Goal: Communication & Community: Answer question/provide support

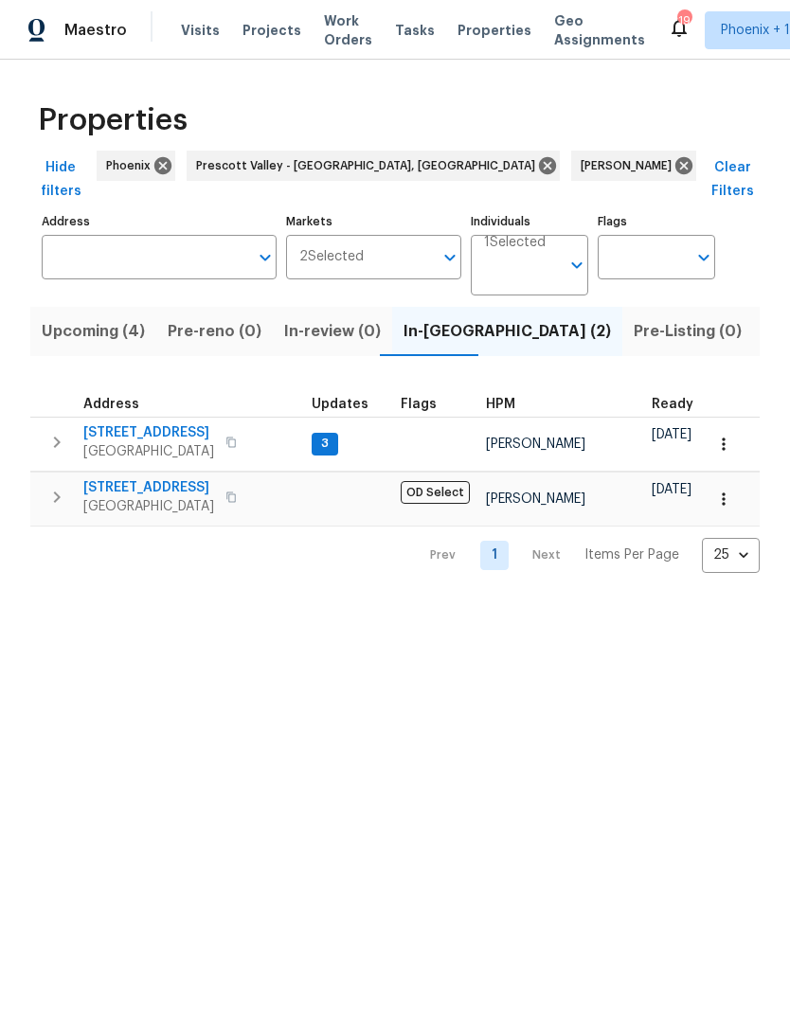
click at [764, 318] on span "Listed (25)" at bounding box center [804, 331] width 80 height 27
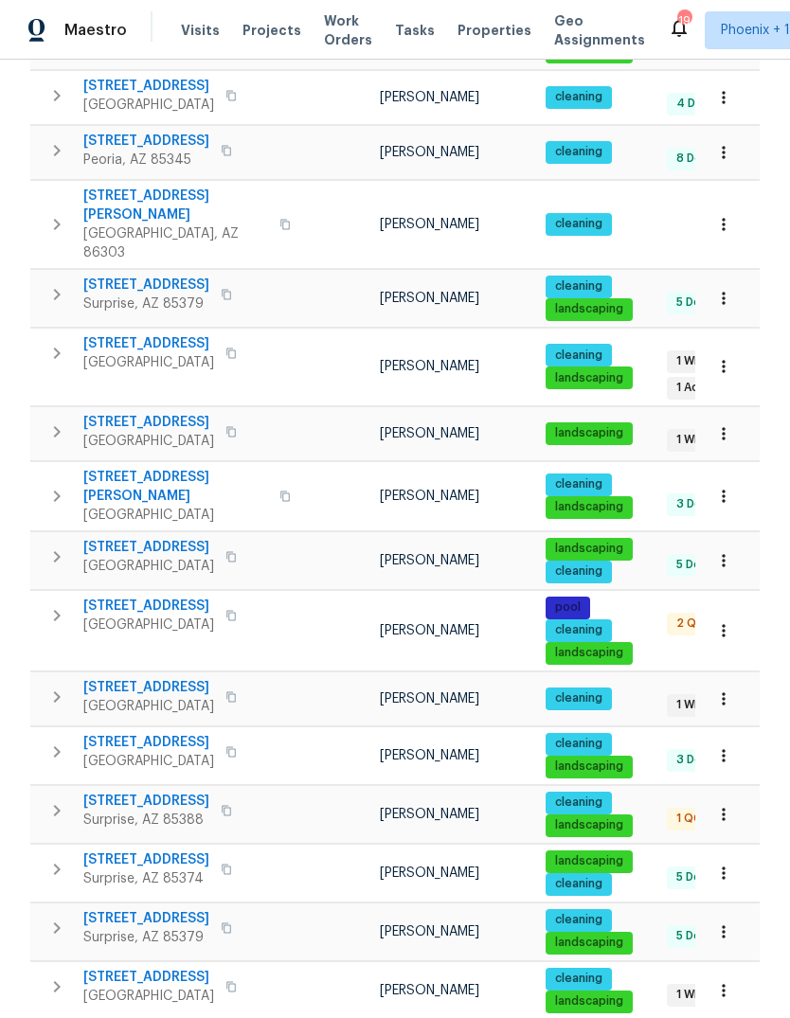
scroll to position [881, 0]
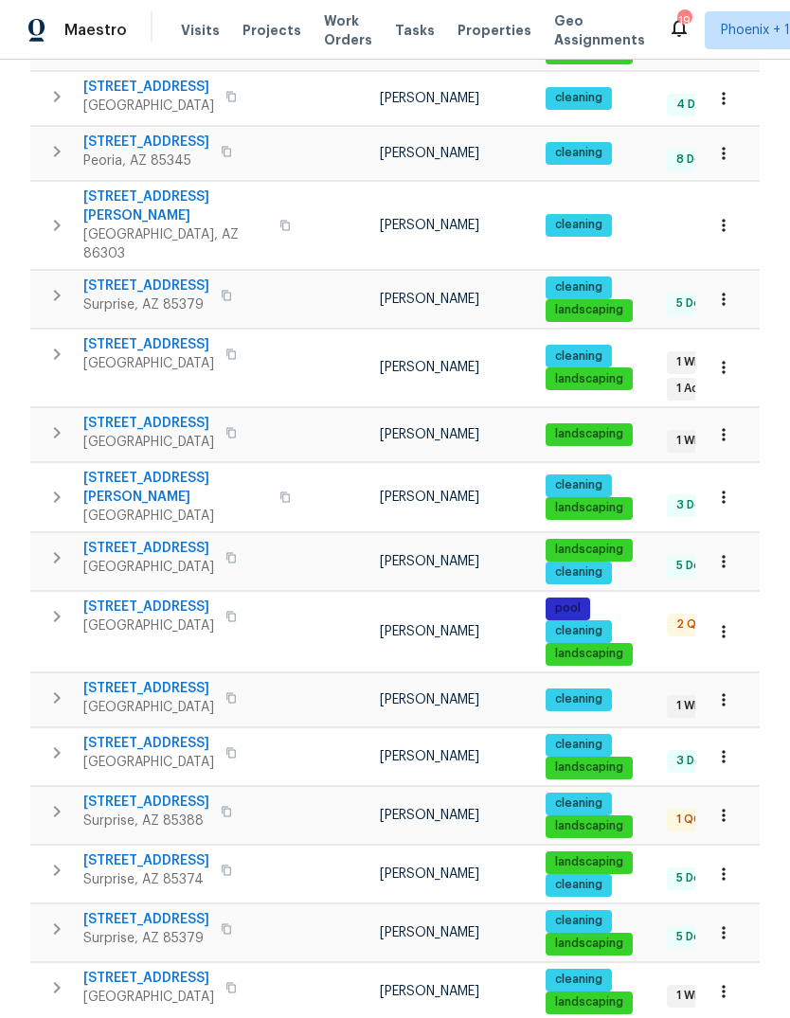
click at [56, 605] on icon "button" at bounding box center [56, 616] width 23 height 23
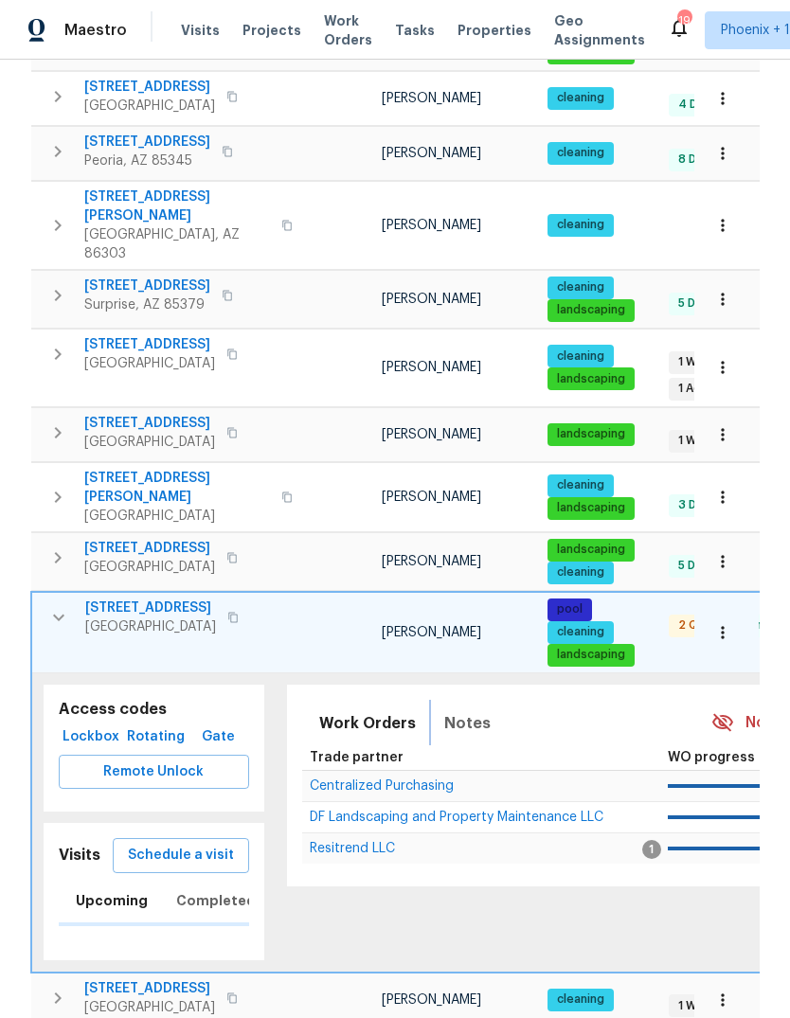
click at [464, 710] on span "Notes" at bounding box center [467, 723] width 46 height 27
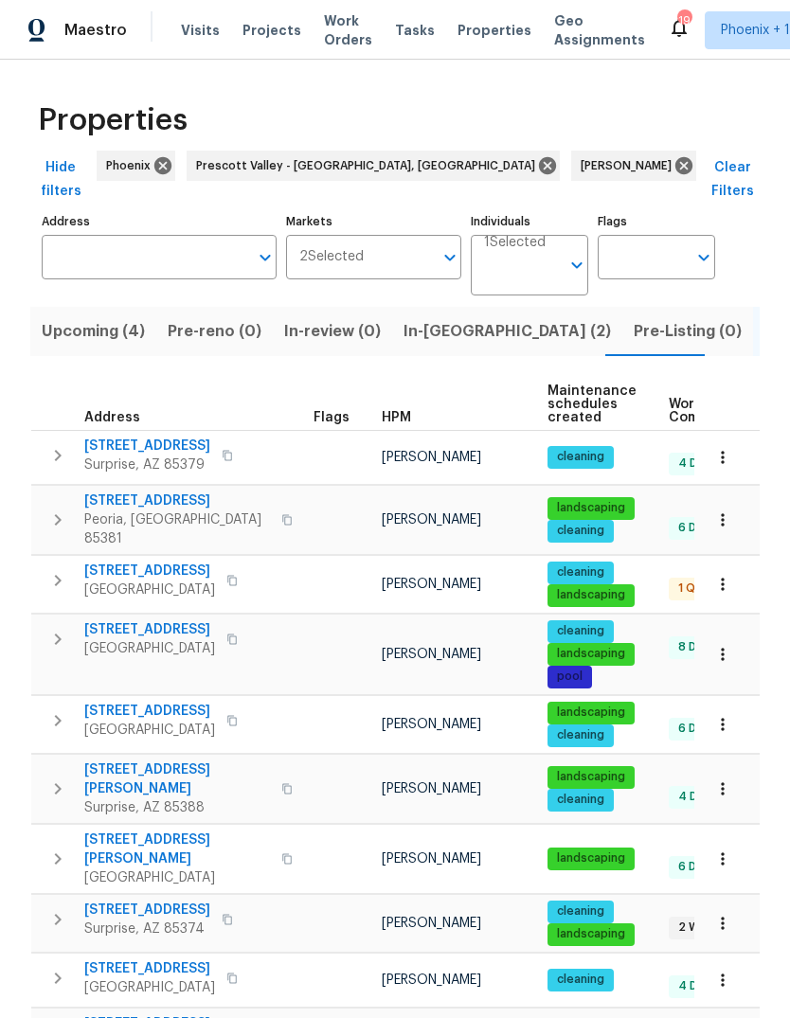
scroll to position [0, 0]
click at [435, 318] on span "In-reno (2)" at bounding box center [506, 331] width 207 height 27
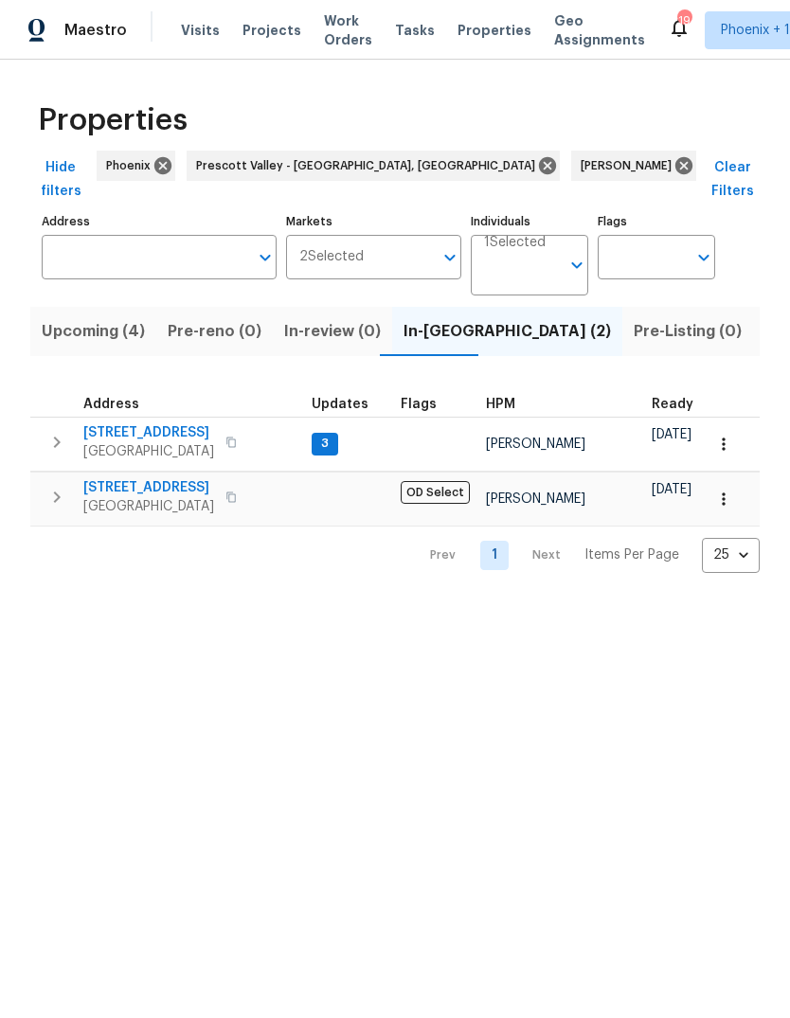
click at [54, 431] on icon "button" at bounding box center [56, 442] width 23 height 23
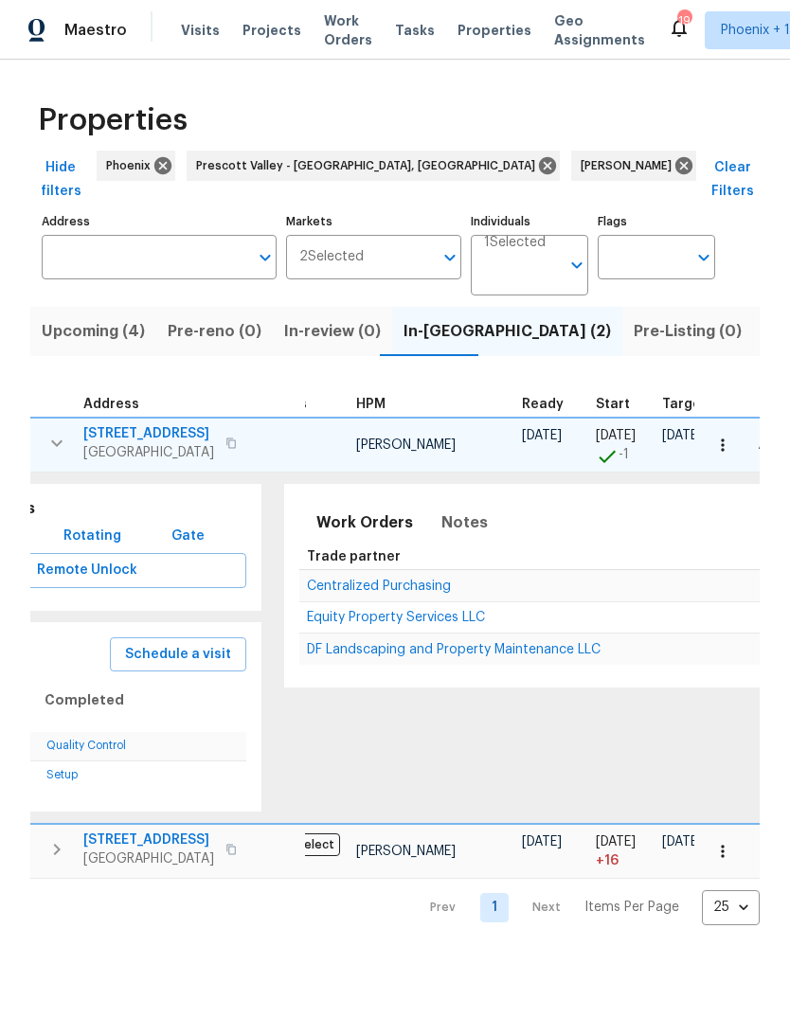
scroll to position [0, 130]
click at [398, 611] on span "Equity Property Services LLC" at bounding box center [398, 617] width 178 height 13
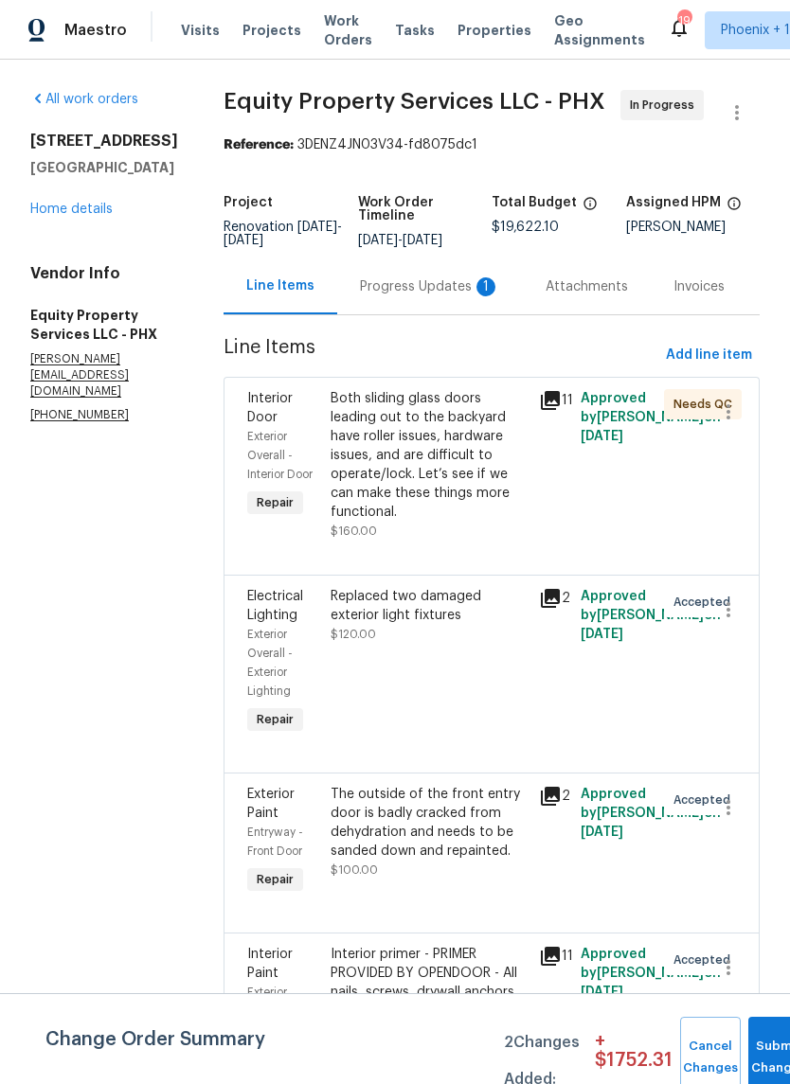
click at [387, 283] on div "Progress Updates 1" at bounding box center [430, 286] width 140 height 19
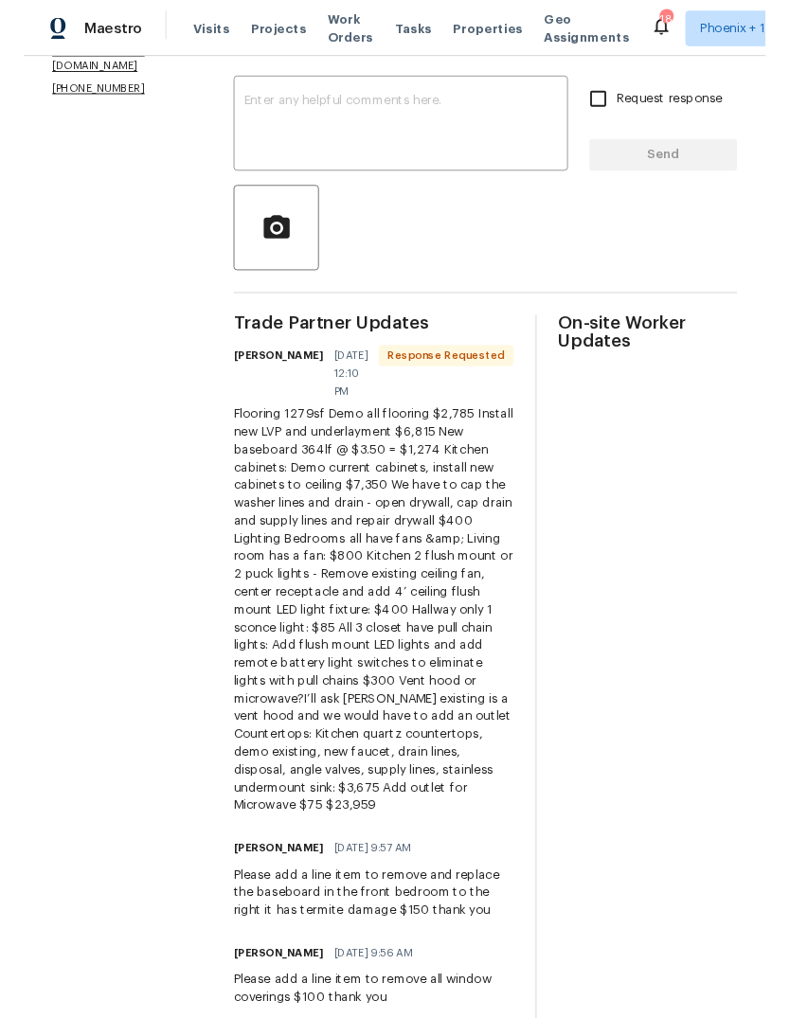
scroll to position [320, 0]
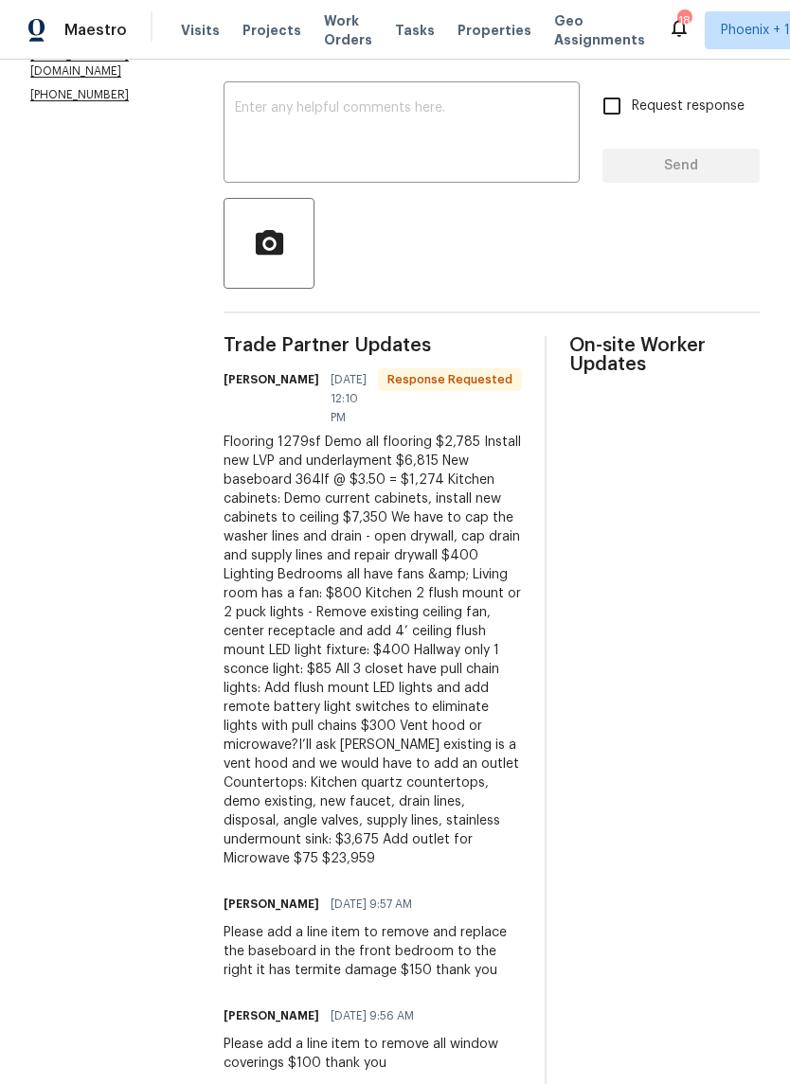
click at [432, 133] on textarea at bounding box center [401, 134] width 333 height 66
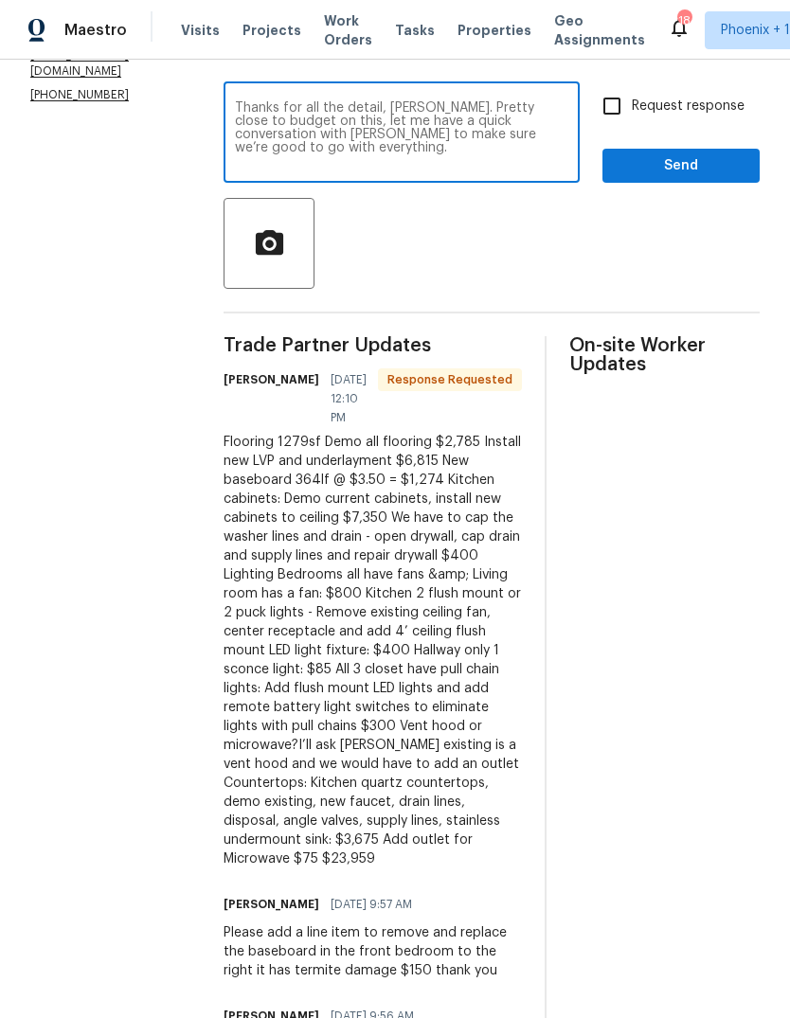
click at [402, 109] on textarea "Thanks for all the detail, Chuck. Pretty close to budget on this, let me have a…" at bounding box center [401, 134] width 333 height 66
click at [506, 124] on textarea "Thanks for all the detail, Chuck. We’re pretty close to budget on this, let me …" at bounding box center [401, 134] width 333 height 66
click at [563, 149] on textarea "Thanks for all the detail, Chuck. We’re pretty close to budget on this, let me …" at bounding box center [401, 134] width 333 height 66
type textarea "Thanks for all the detail, Chuck. We’re pretty close to budget on this, let me …"
click at [692, 172] on span "Send" at bounding box center [680, 166] width 127 height 24
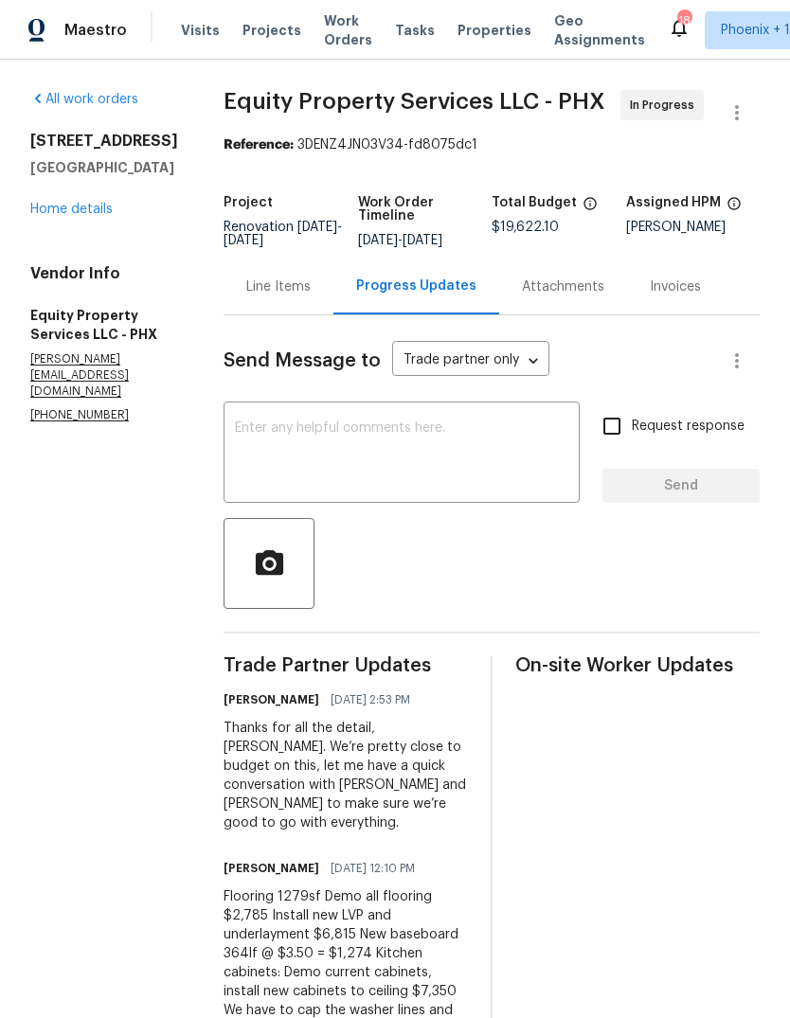
scroll to position [0, 0]
